Goal: Share content

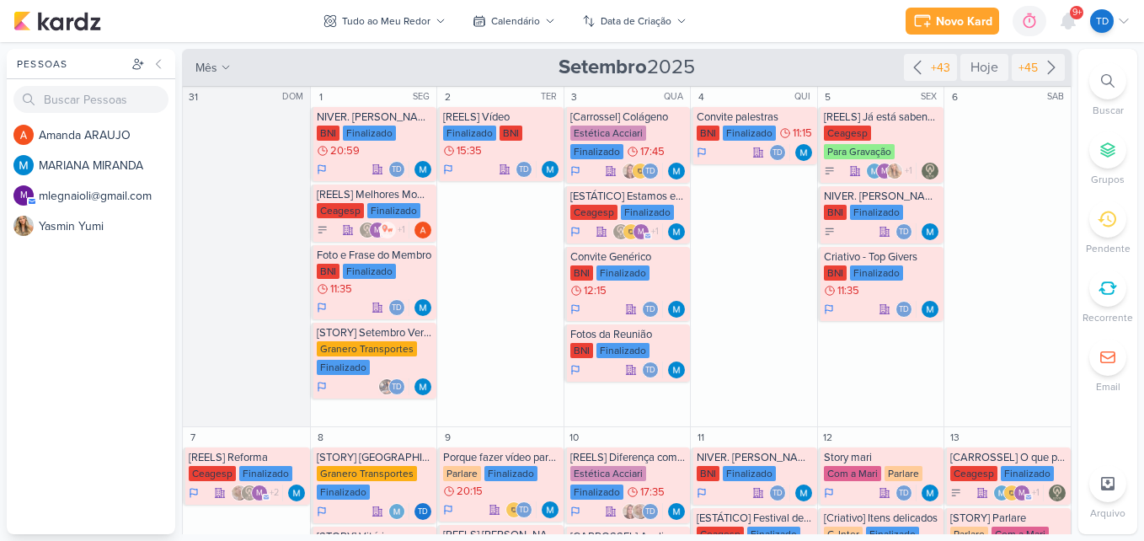
scroll to position [2191, 0]
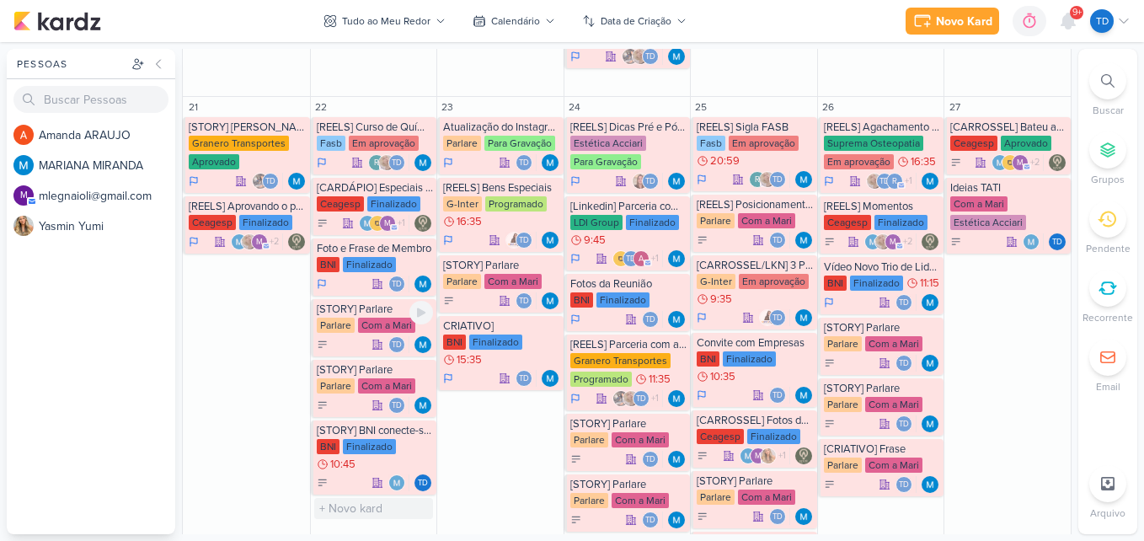
scroll to position [1517, 0]
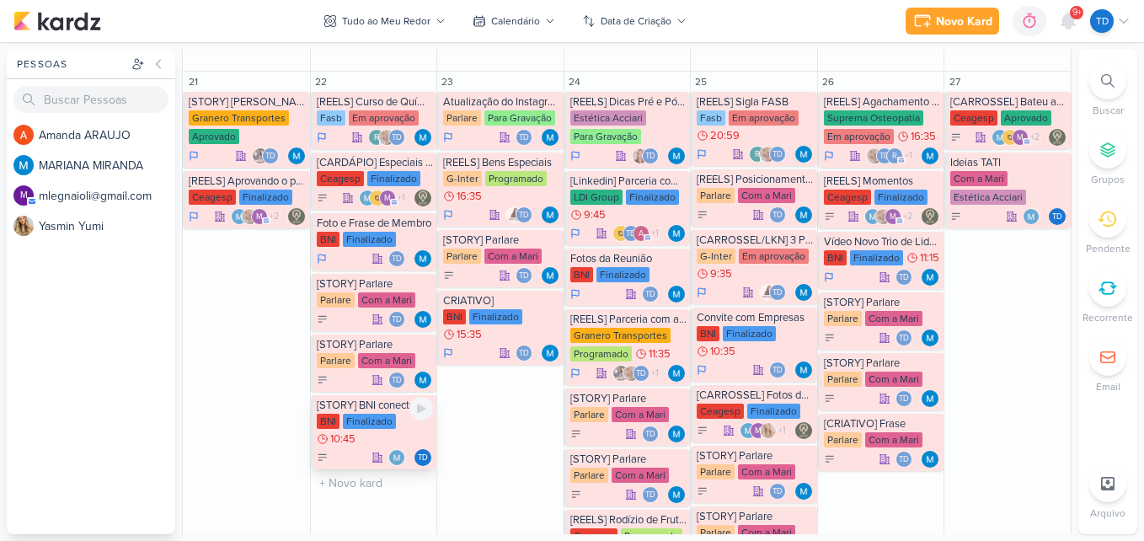
click at [384, 425] on div "Finalizado" at bounding box center [369, 421] width 53 height 15
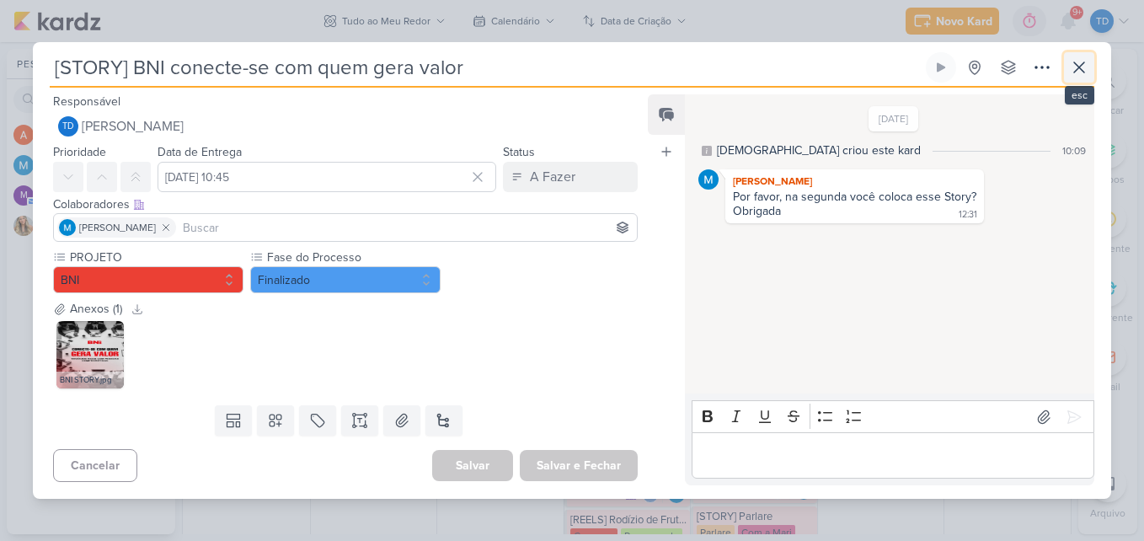
click at [1068, 67] on button at bounding box center [1079, 67] width 30 height 30
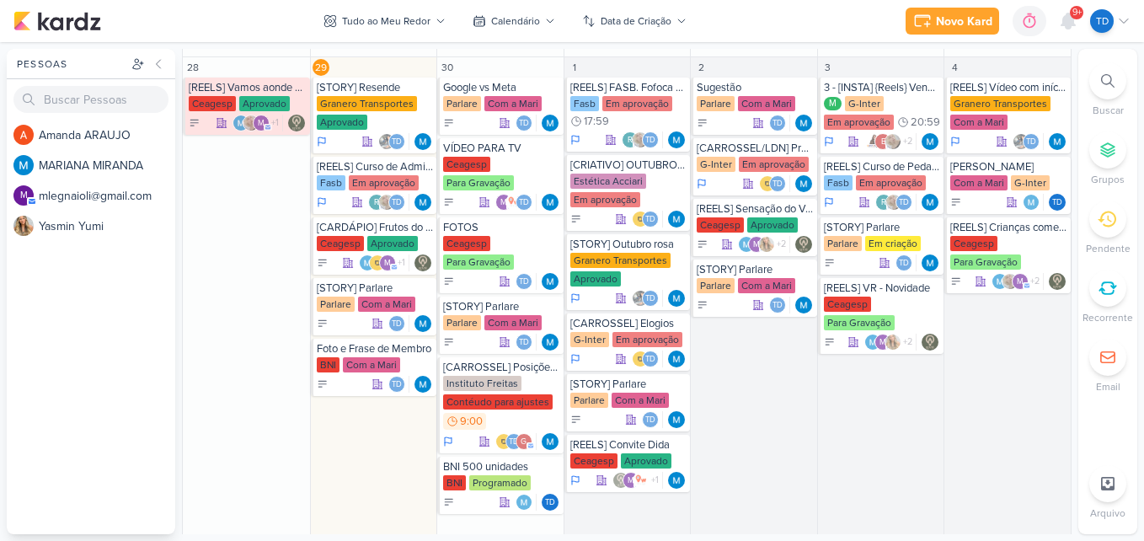
scroll to position [2202, 0]
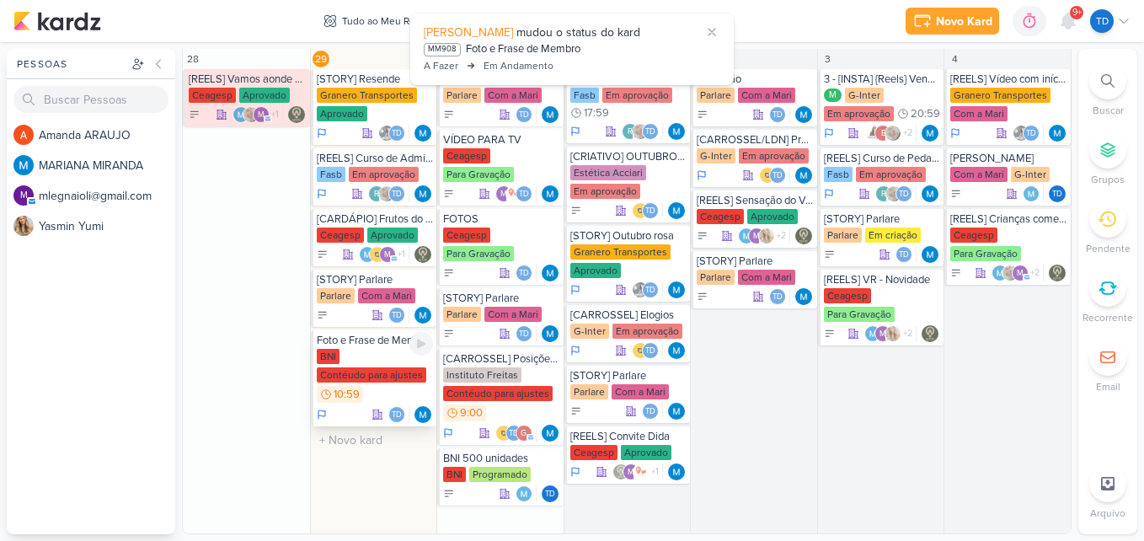
click at [366, 351] on div "BNI Contéudo para ajustes 10:59" at bounding box center [375, 377] width 117 height 56
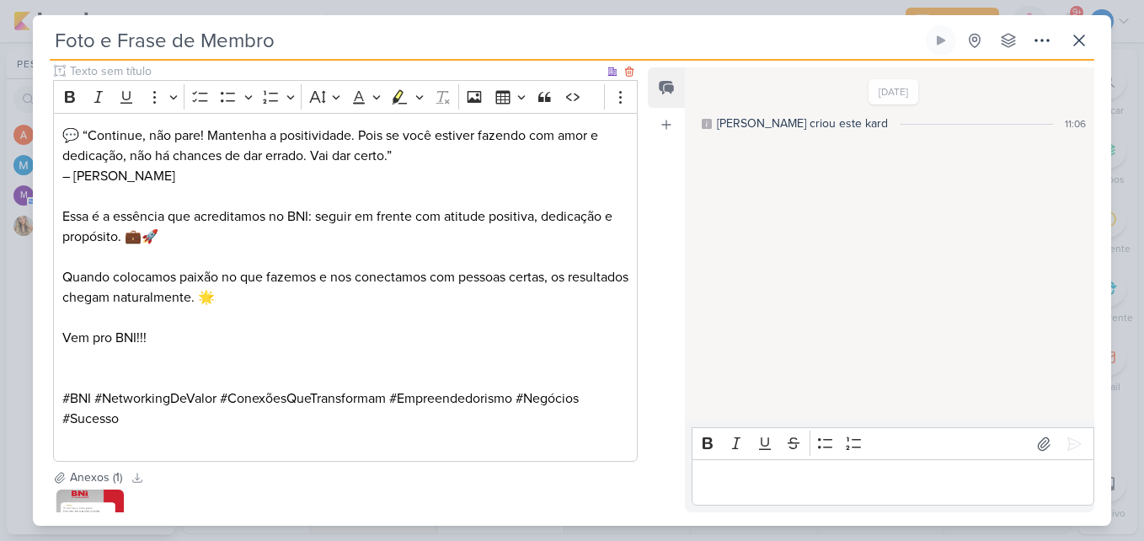
scroll to position [184, 0]
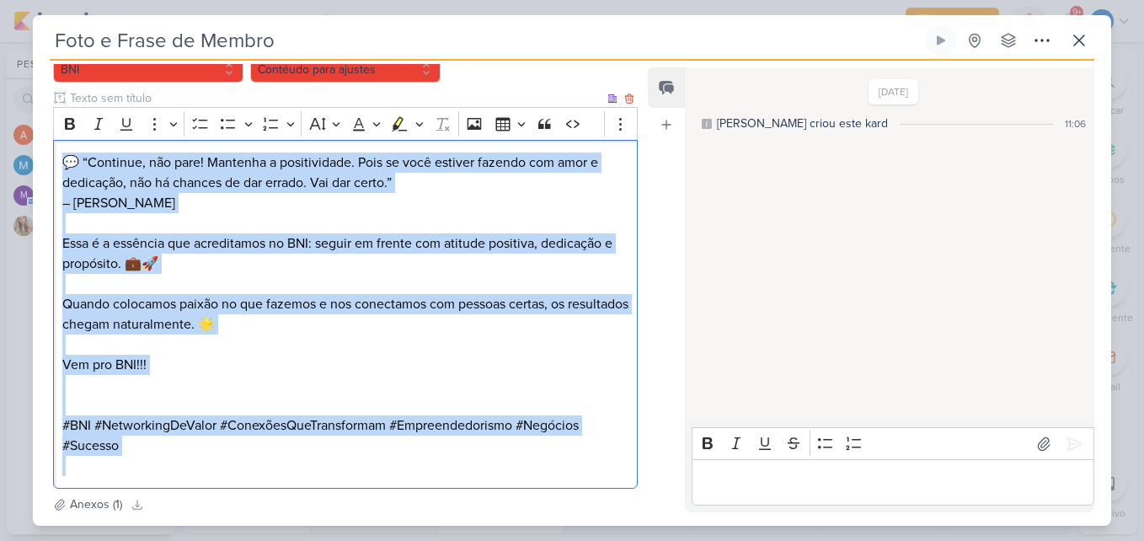
drag, startPoint x: 62, startPoint y: 154, endPoint x: 344, endPoint y: 476, distance: 427.6
click at [344, 476] on div "💬 “Continue, não pare! Mantenha a positividade. Pois se você estiver fazendo co…" at bounding box center [345, 315] width 585 height 350
copy div "💬 “Continue, não pare! Mantenha a positividade. Pois se você estiver fazendo co…"
